Goal: Information Seeking & Learning: Learn about a topic

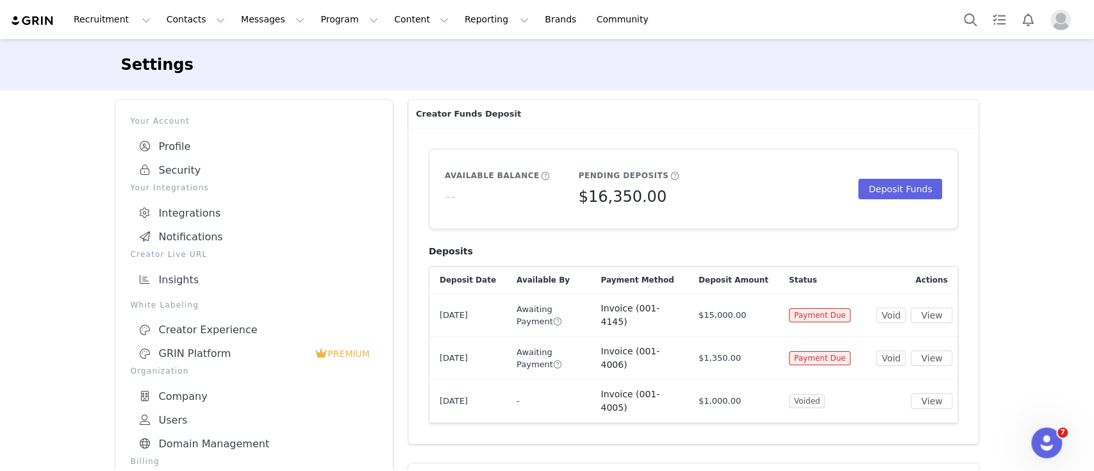
scroll to position [170, 0]
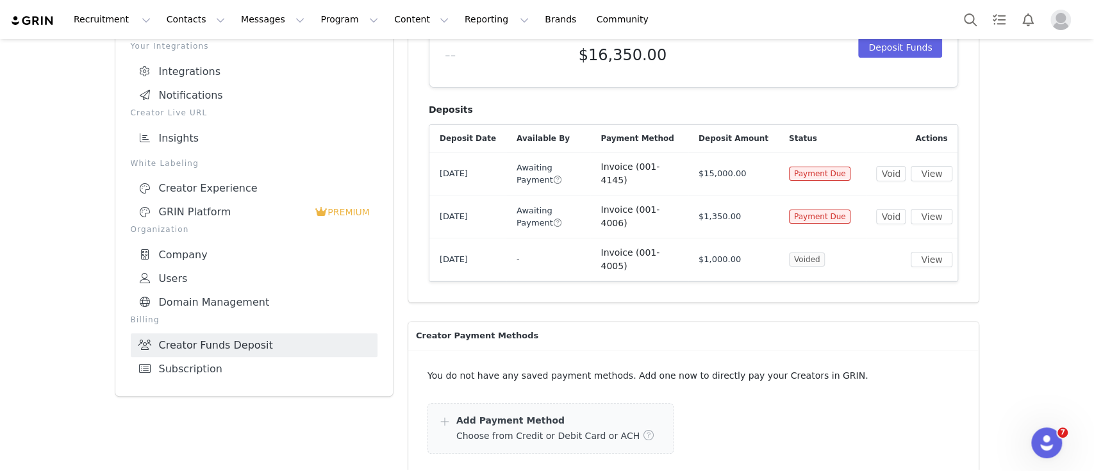
drag, startPoint x: 49, startPoint y: 170, endPoint x: 72, endPoint y: 182, distance: 25.8
click at [50, 170] on div "Settings Your Account Profile Security Your Integrations Integrations Notificat…" at bounding box center [547, 288] width 1094 height 782
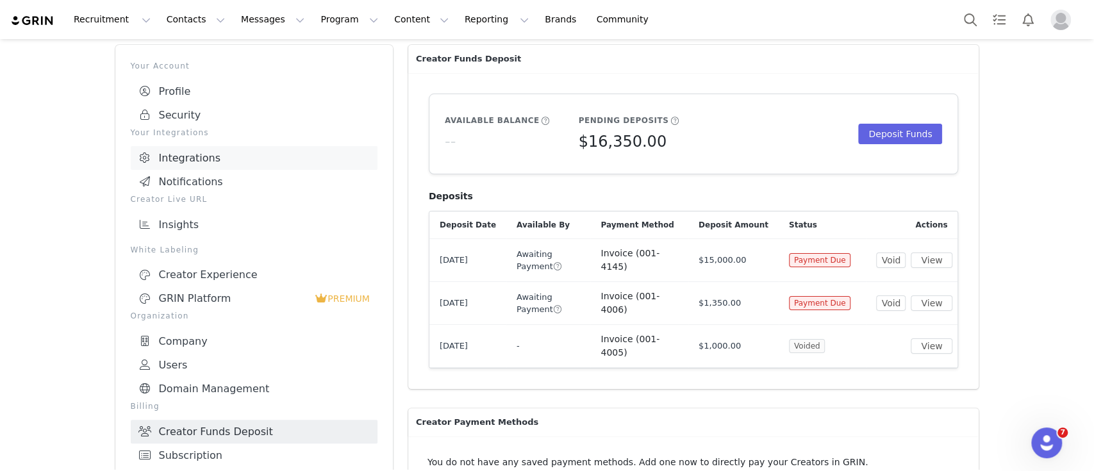
scroll to position [0, 0]
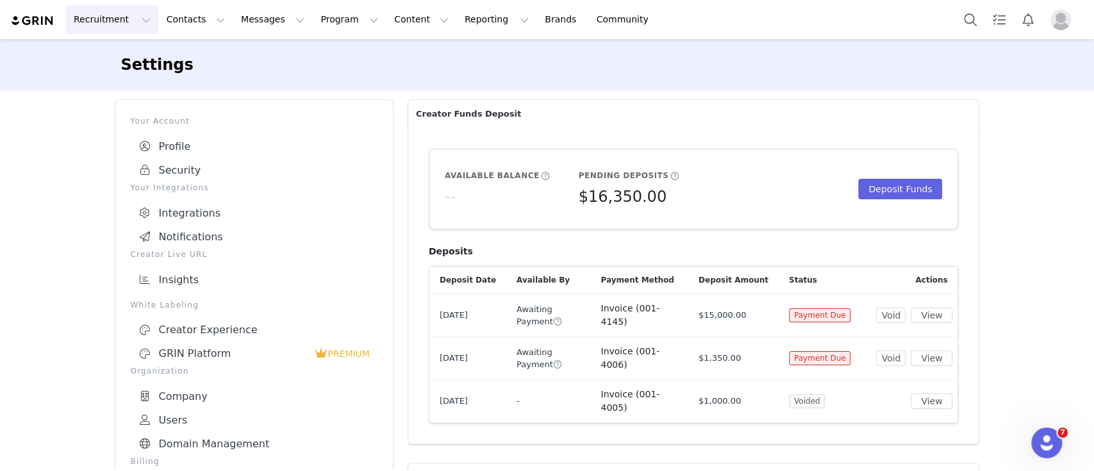
click at [118, 24] on button "Recruitment Recruitment" at bounding box center [112, 19] width 92 height 29
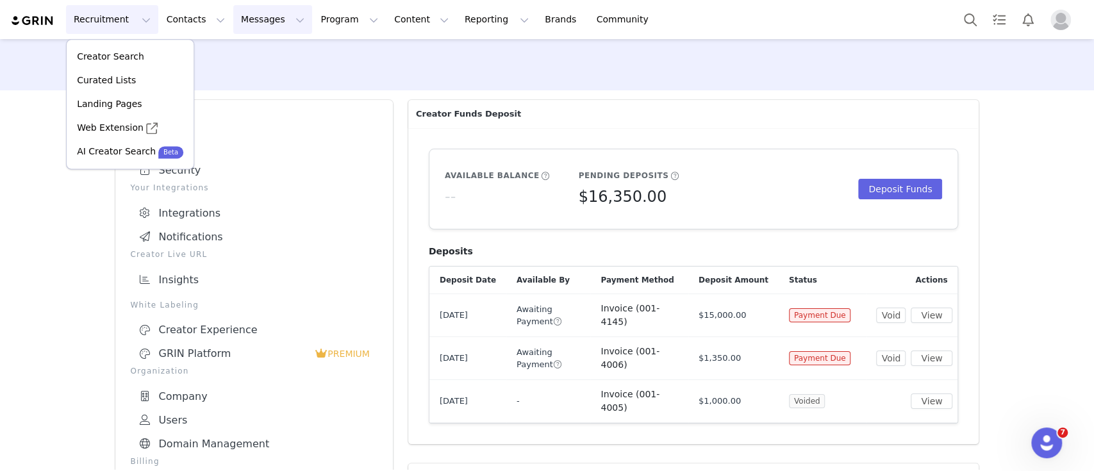
click at [249, 15] on button "Messages Messages" at bounding box center [272, 19] width 79 height 29
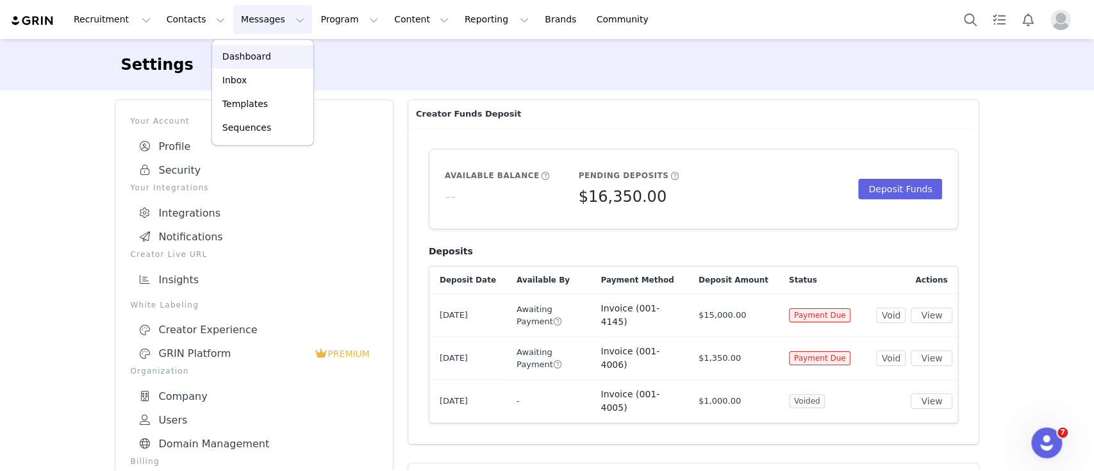
click at [244, 49] on link "Dashboard" at bounding box center [262, 57] width 101 height 24
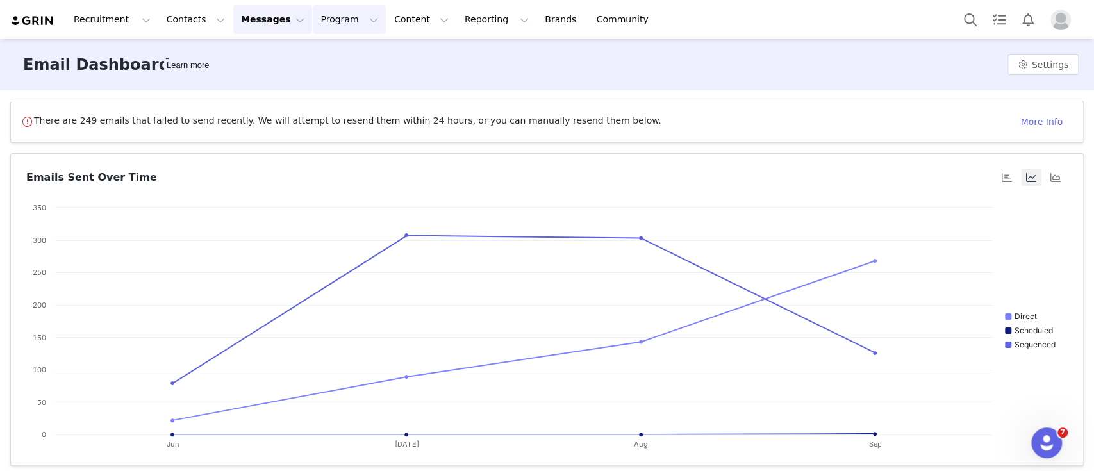
click at [313, 22] on button "Program Program" at bounding box center [349, 19] width 73 height 29
click at [338, 55] on div "Activations" at bounding box center [332, 56] width 86 height 13
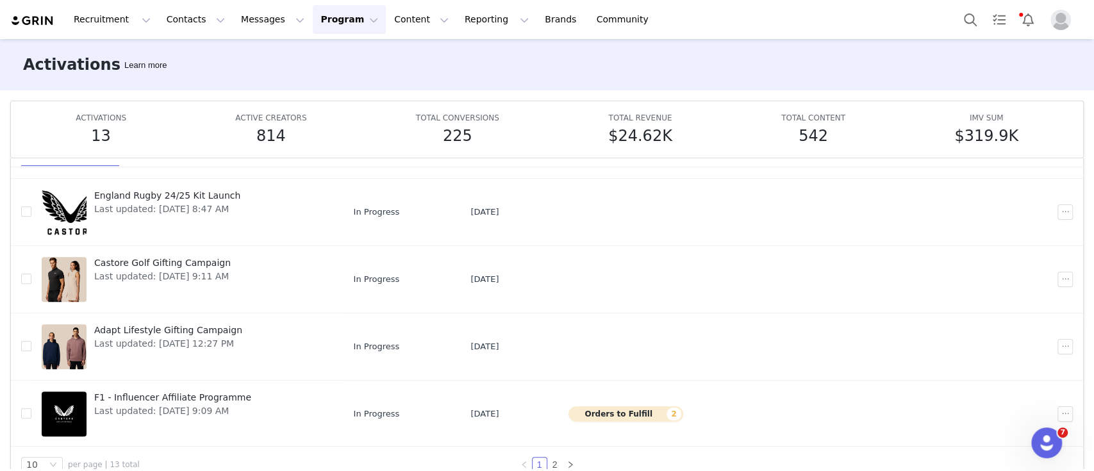
scroll to position [67, 0]
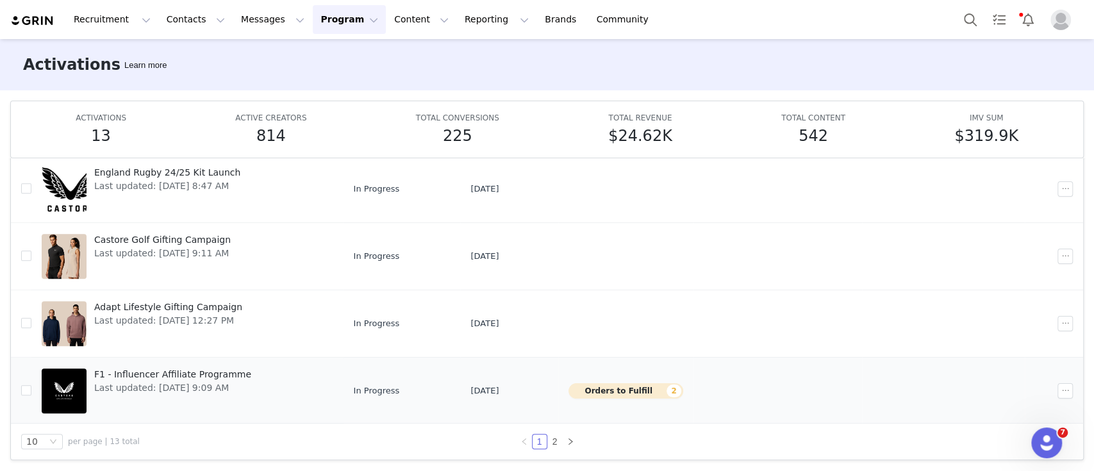
click at [172, 374] on span "F1 - Influencer Affiliate Programme" at bounding box center [172, 374] width 157 height 13
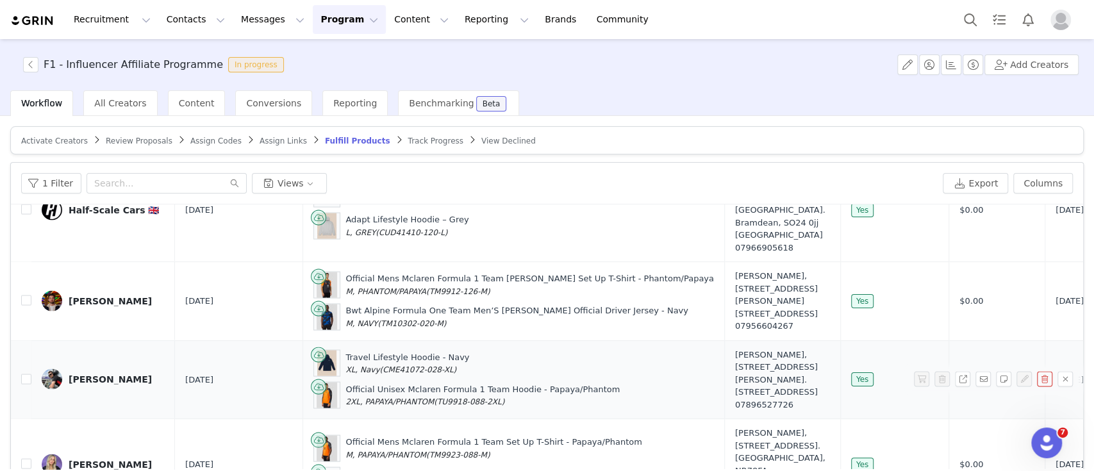
scroll to position [1974, 0]
click at [75, 212] on td "Half-Scale Cars 🇬🇧" at bounding box center [103, 210] width 144 height 104
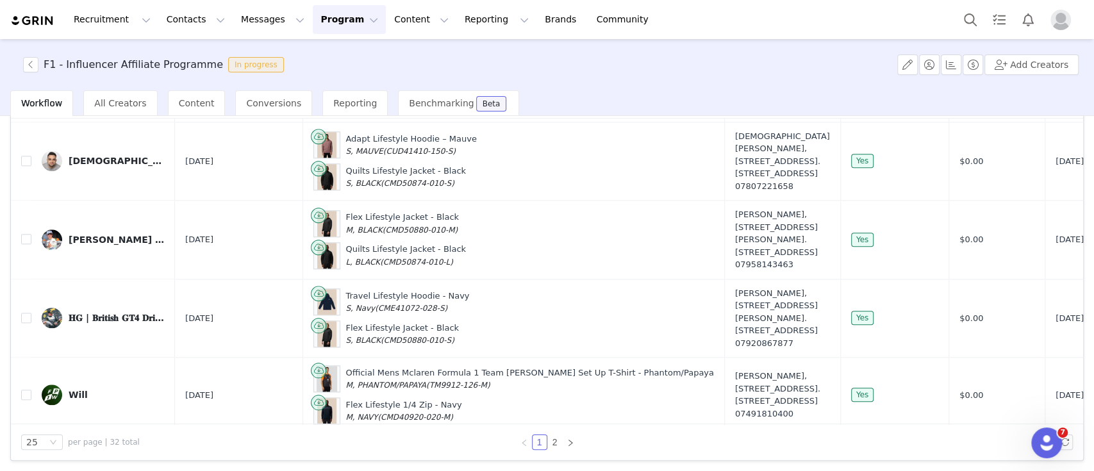
scroll to position [1196, 0]
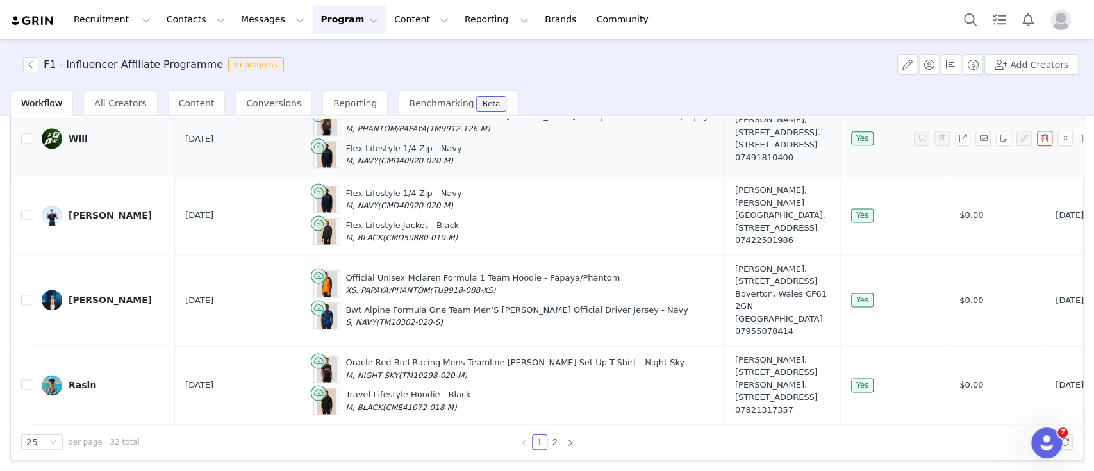
drag, startPoint x: 72, startPoint y: 315, endPoint x: 147, endPoint y: 344, distance: 79.5
click at [72, 144] on div "Will" at bounding box center [78, 138] width 19 height 10
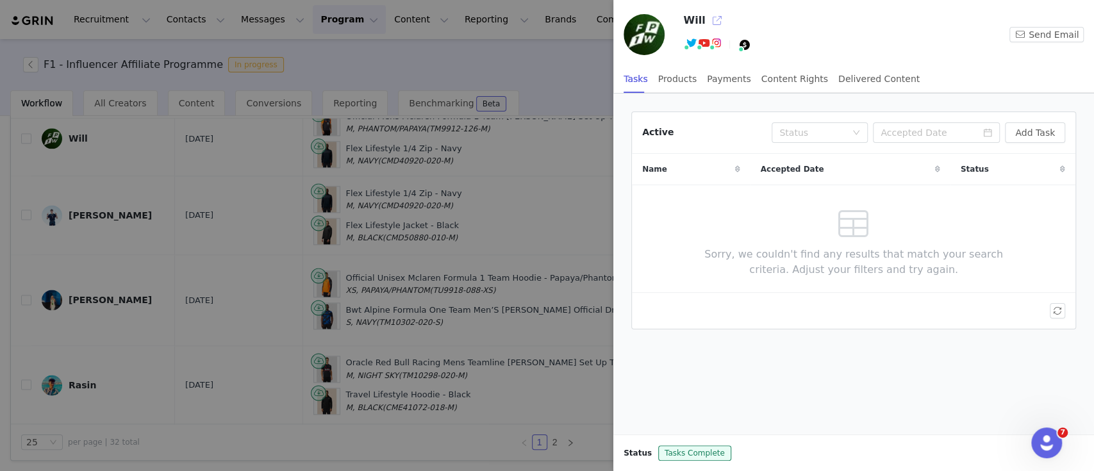
click at [706, 23] on button "button" at bounding box center [716, 20] width 21 height 21
click at [436, 58] on div at bounding box center [547, 235] width 1094 height 471
click at [369, 19] on div "Will Twitter ( @FP1Will ) Connected YouTube ( @FP1Will ) Connected — Videos, Sh…" at bounding box center [547, 235] width 1094 height 471
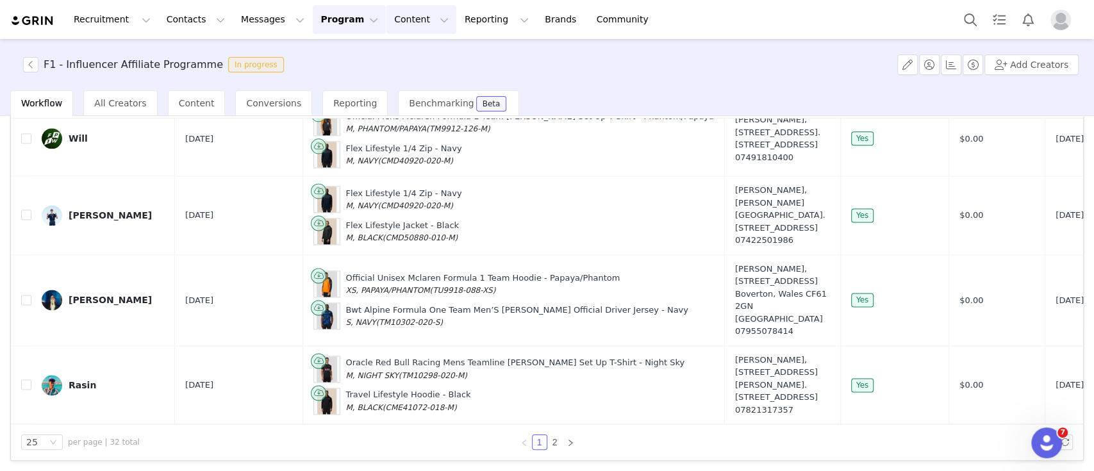
click at [386, 15] on button "Content Content" at bounding box center [421, 19] width 70 height 29
click at [381, 56] on p "Creator Content" at bounding box center [393, 56] width 72 height 13
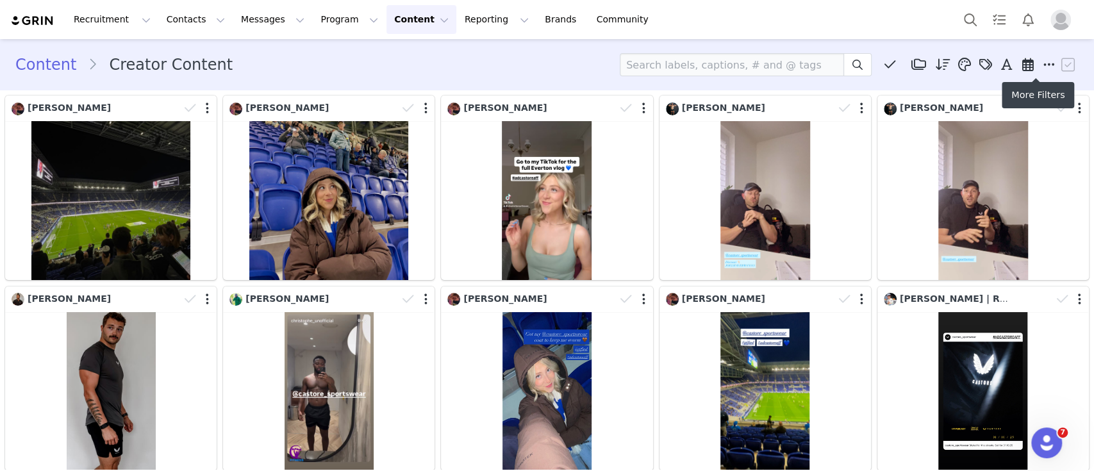
click at [1043, 64] on icon at bounding box center [1049, 64] width 12 height 13
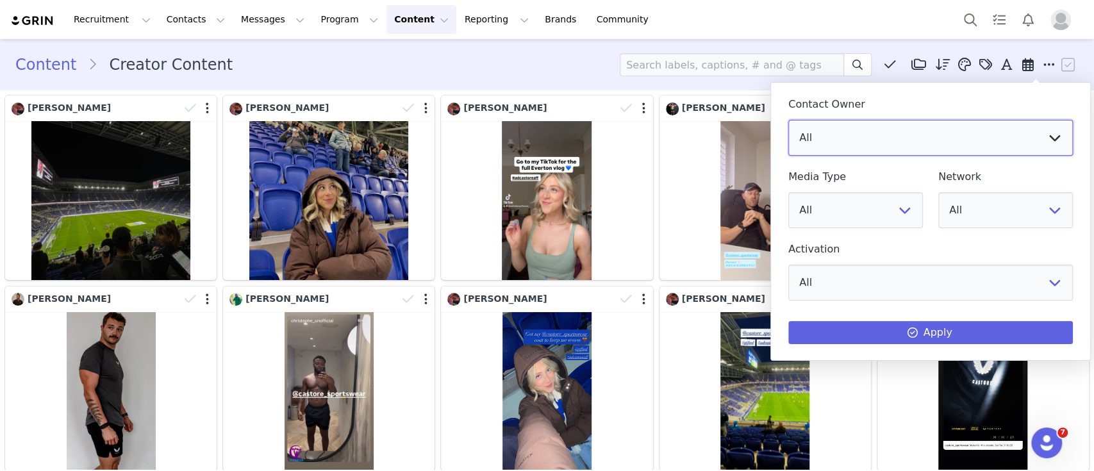
click at [902, 126] on select "All Georgina Baird Natasha Phillips Charlotte Shaw Imogen Oakley Tom Haynes" at bounding box center [930, 138] width 285 height 36
select select "fa157d98-a97d-4824-8fb5-b87dc1554a3a"
click at [788, 120] on select "All Georgina Baird Natasha Phillips Charlotte Shaw Imogen Oakley Tom Haynes" at bounding box center [930, 138] width 285 height 36
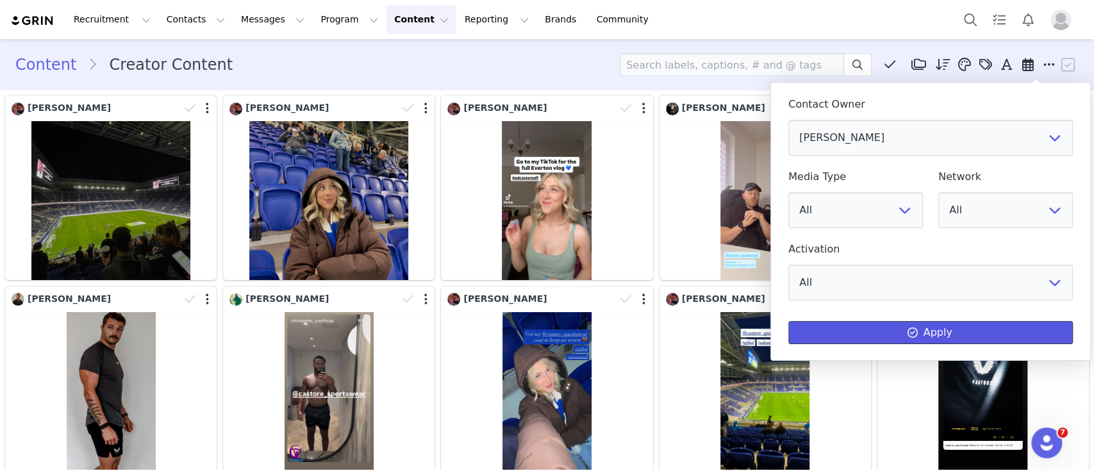
click at [918, 338] on span at bounding box center [911, 332] width 15 height 15
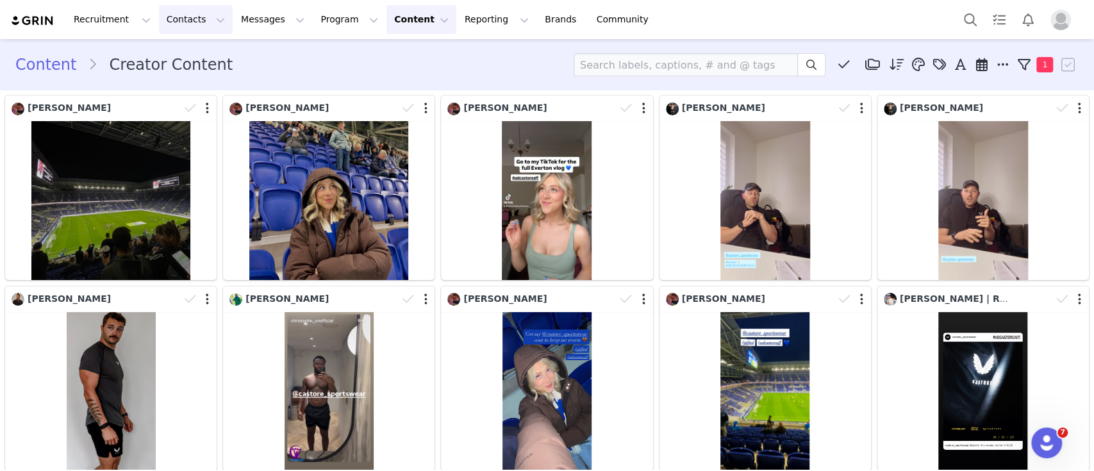
click at [159, 19] on button "Contacts Contacts" at bounding box center [196, 19] width 74 height 29
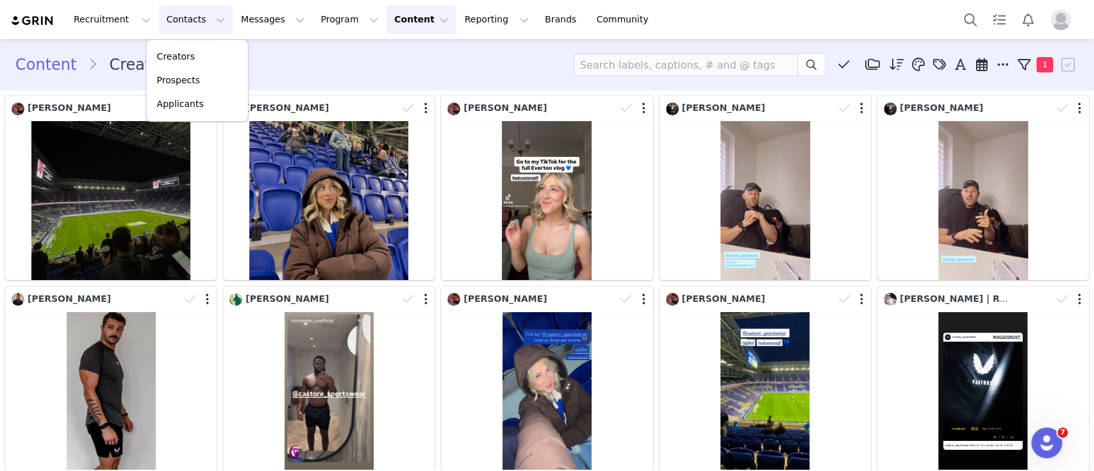
click at [397, 67] on div "Content Creator Content Media Library (0) Rona McMillan (0) New Folder Edit Fol…" at bounding box center [546, 64] width 1063 height 23
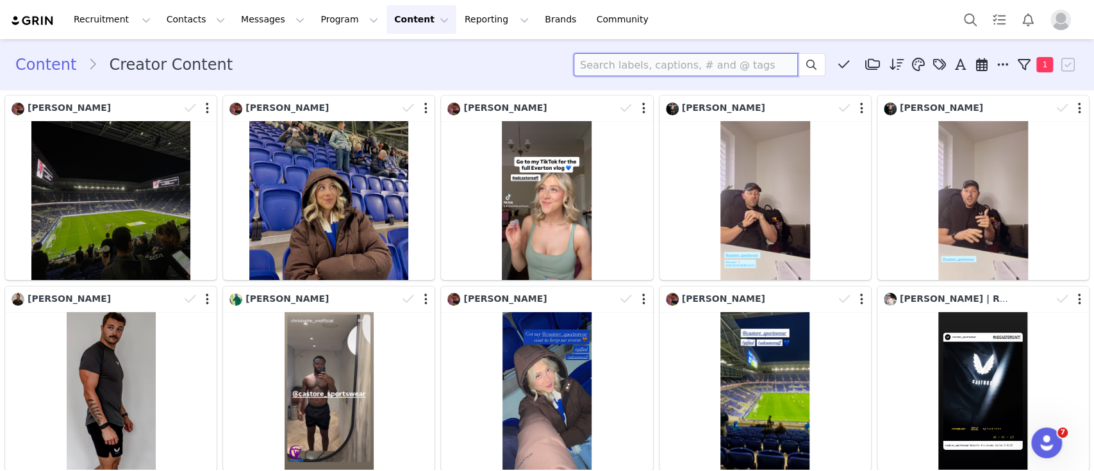
click at [582, 73] on input at bounding box center [686, 64] width 224 height 23
type input "kate"
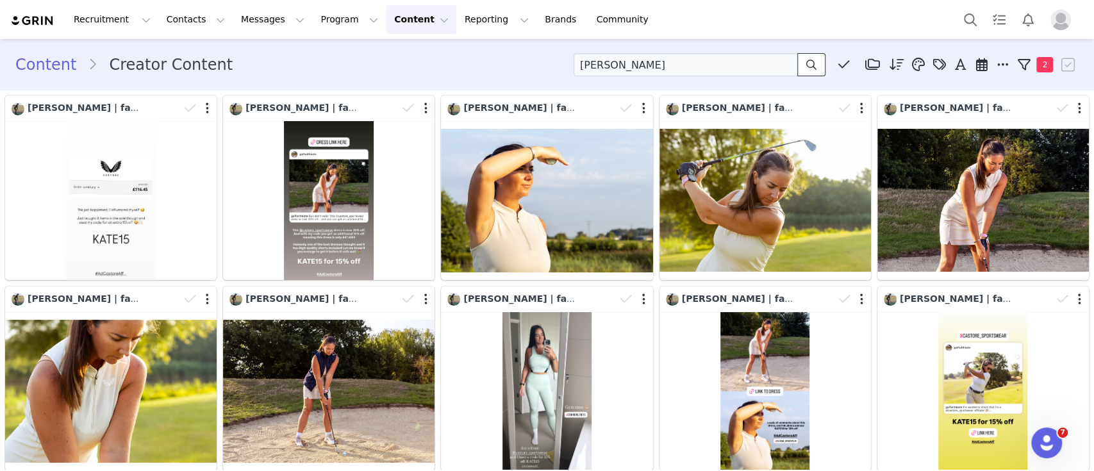
click at [806, 64] on icon at bounding box center [811, 65] width 10 height 10
click at [386, 21] on button "Content Content" at bounding box center [421, 19] width 70 height 29
click at [307, 60] on div "Content Creator Content kate Media Library (0) Rona McMillan (0) New Folder Edi…" at bounding box center [546, 64] width 1063 height 23
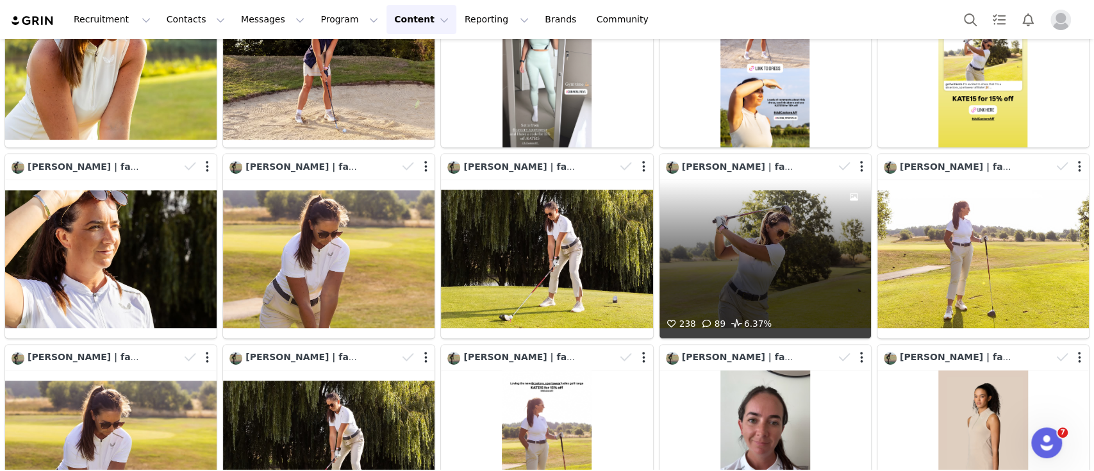
scroll to position [141, 0]
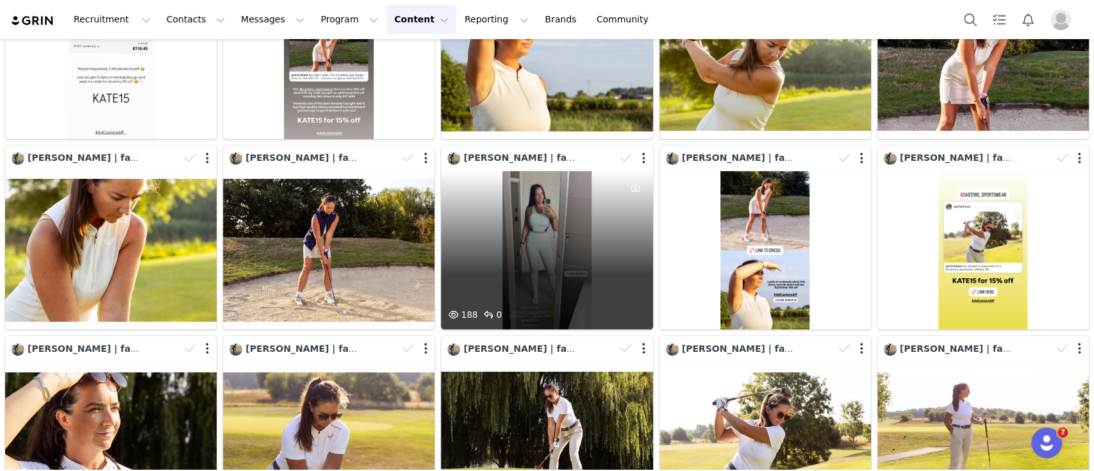
click at [513, 218] on div "188 0" at bounding box center [547, 250] width 212 height 159
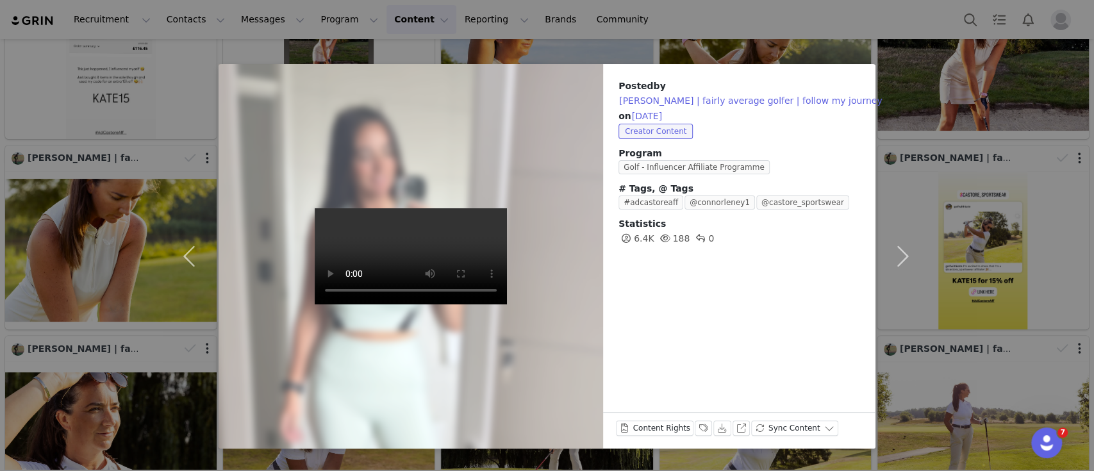
click at [90, 31] on div "Posted by kate | fairly average golfer | follow my journey on Sep 10, 2025 Crea…" at bounding box center [547, 235] width 1094 height 471
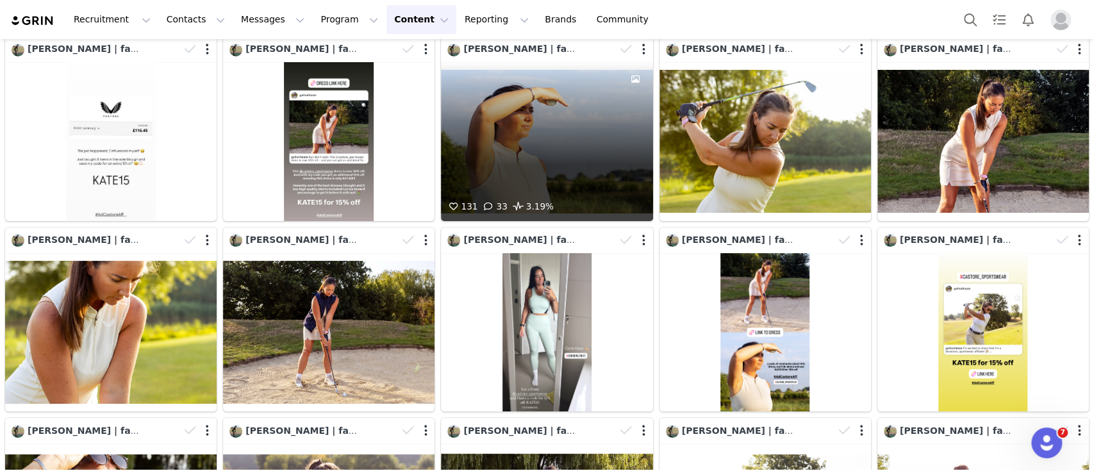
scroll to position [0, 0]
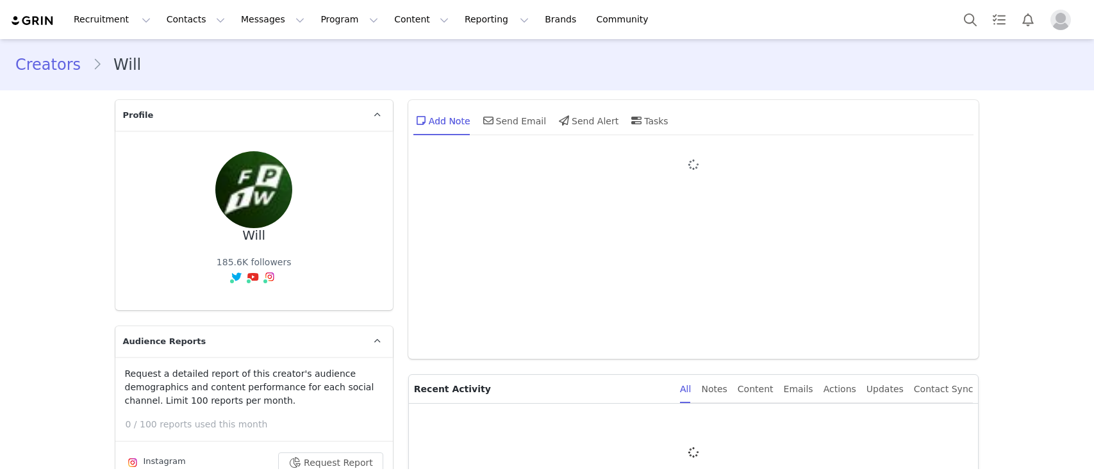
type input "+44 ([GEOGRAPHIC_DATA])"
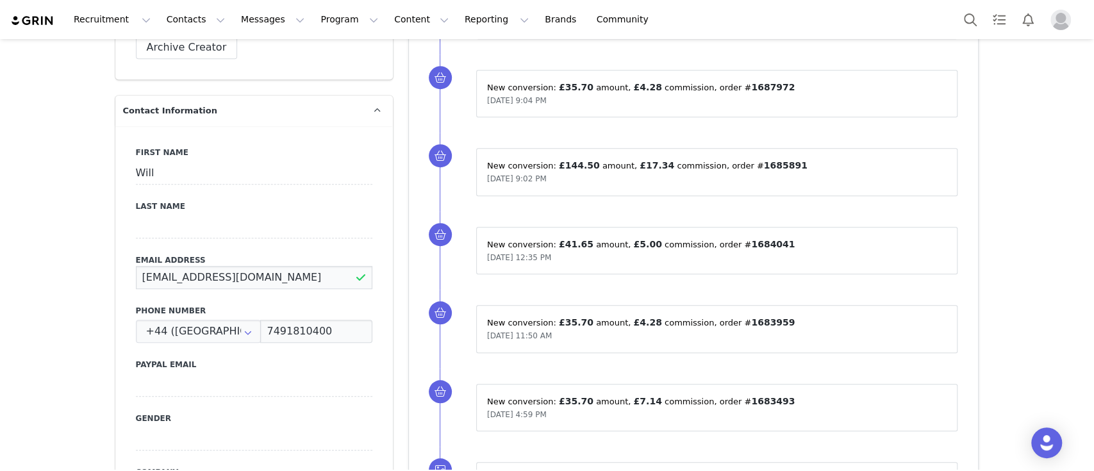
drag, startPoint x: 293, startPoint y: 253, endPoint x: 89, endPoint y: 254, distance: 203.8
